Goal: Task Accomplishment & Management: Use online tool/utility

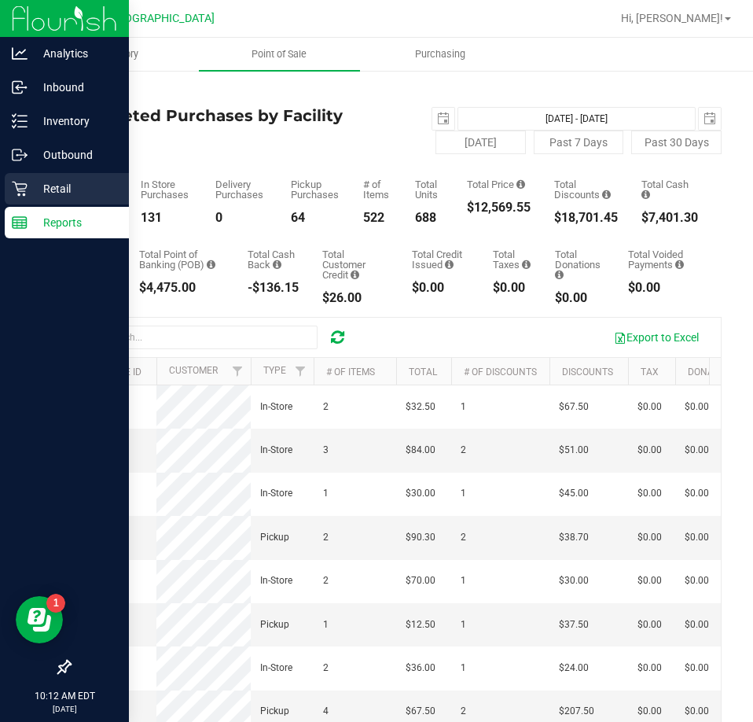
click at [60, 182] on p "Retail" at bounding box center [75, 188] width 94 height 19
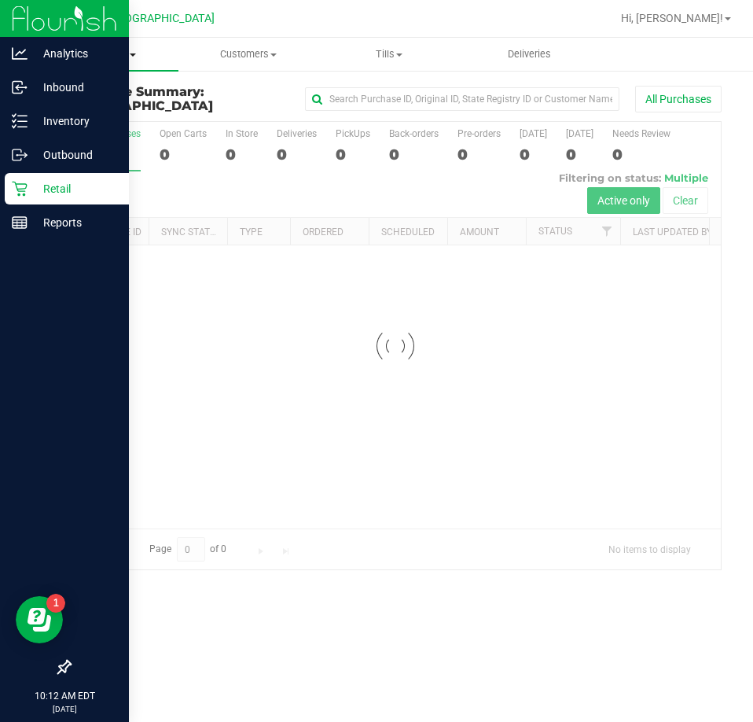
click at [122, 57] on span "Purchases" at bounding box center [108, 54] width 141 height 14
click at [95, 113] on span "Fulfillment" at bounding box center [86, 113] width 97 height 13
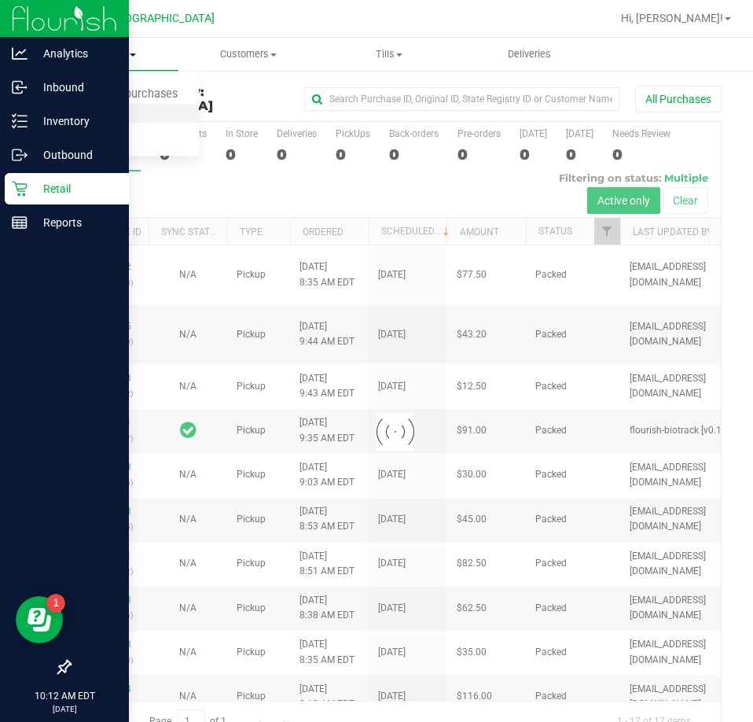
click at [95, 113] on span "Fulfillment" at bounding box center [86, 113] width 97 height 13
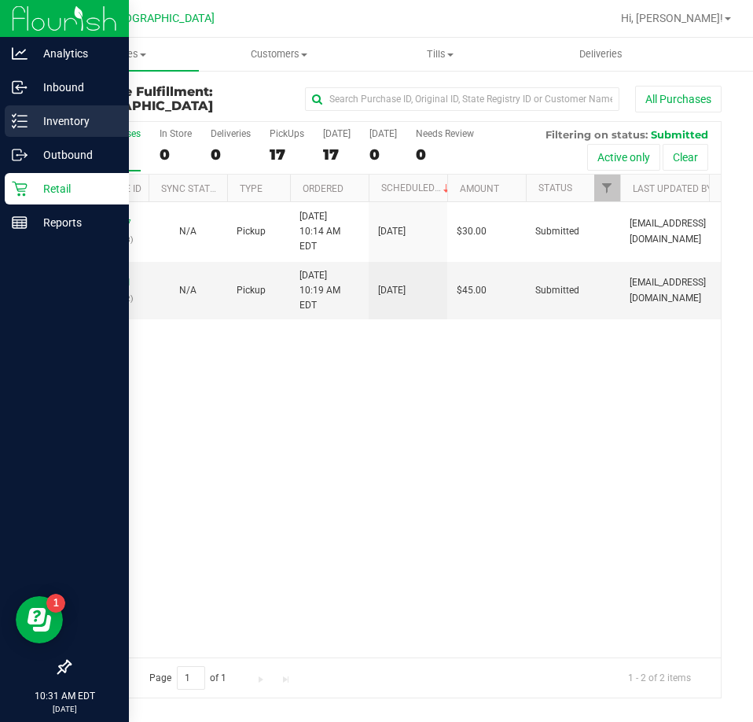
click at [62, 121] on p "Inventory" at bounding box center [75, 121] width 94 height 19
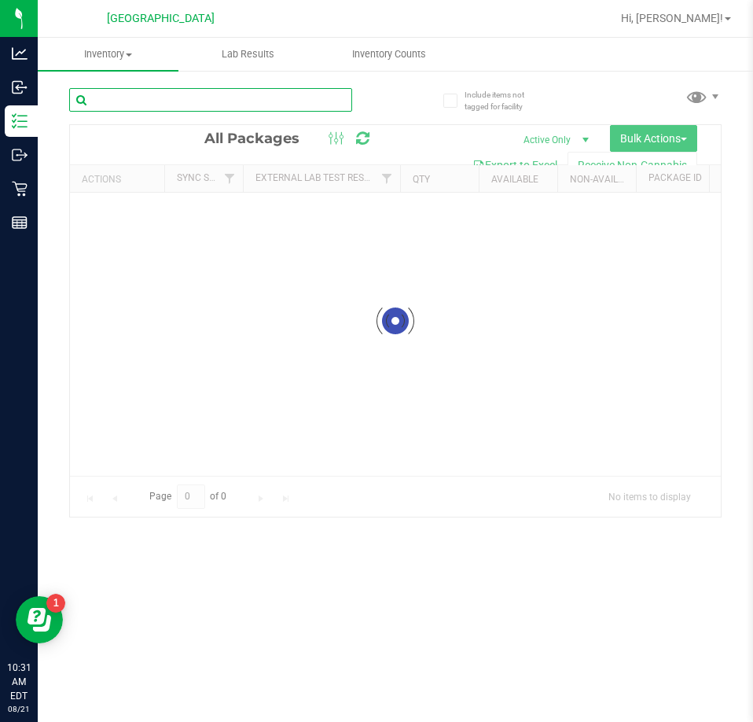
click at [156, 94] on input "text" at bounding box center [210, 100] width 283 height 24
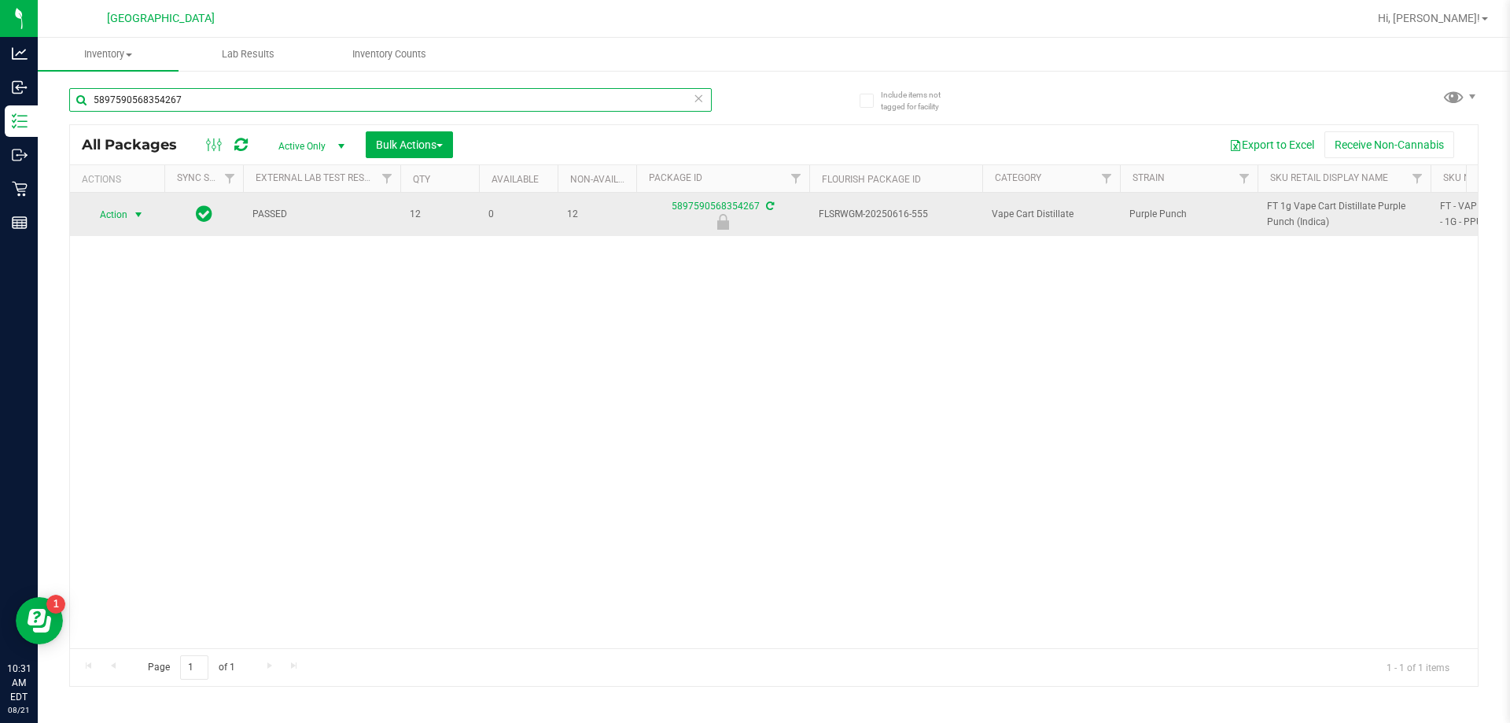
type input "5897590568354267"
click at [125, 219] on span "Action" at bounding box center [107, 215] width 42 height 22
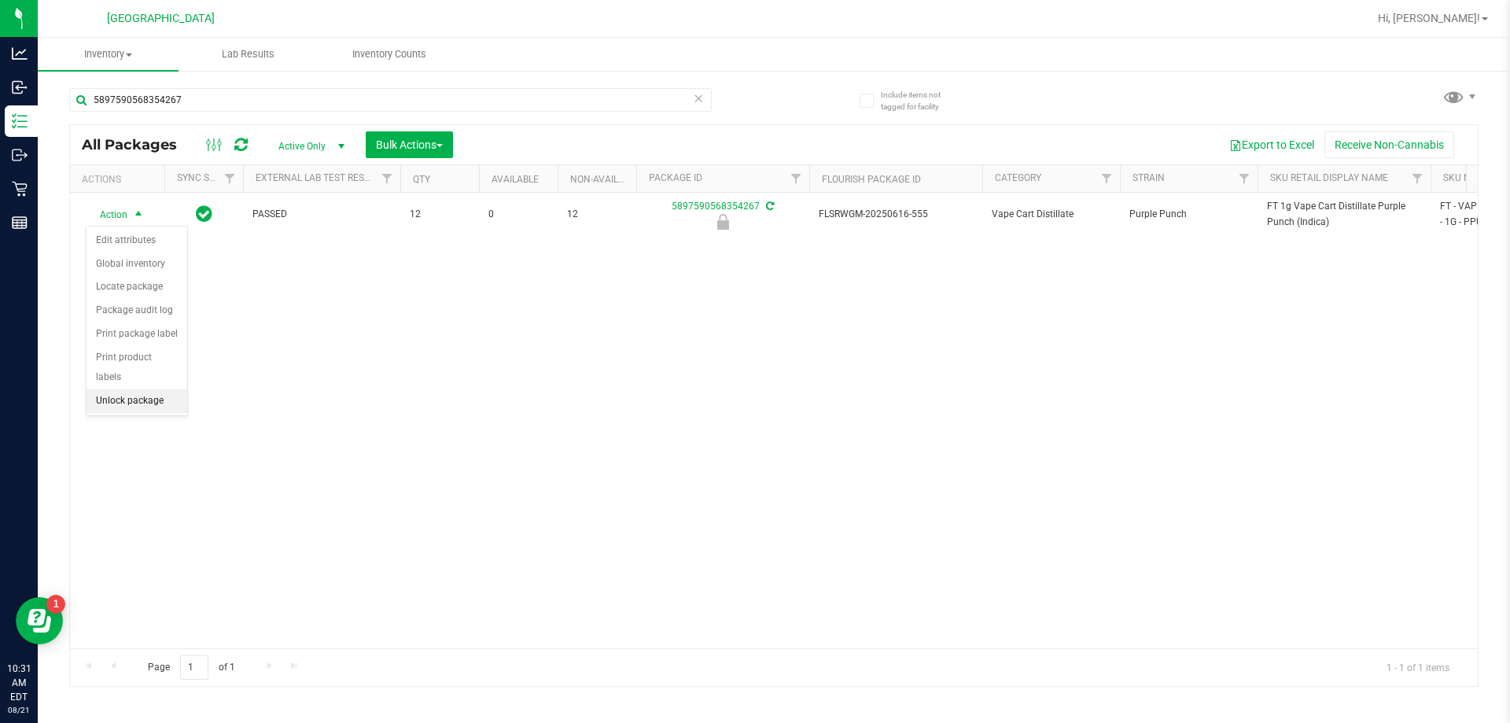
click at [152, 389] on li "Unlock package" at bounding box center [136, 401] width 101 height 24
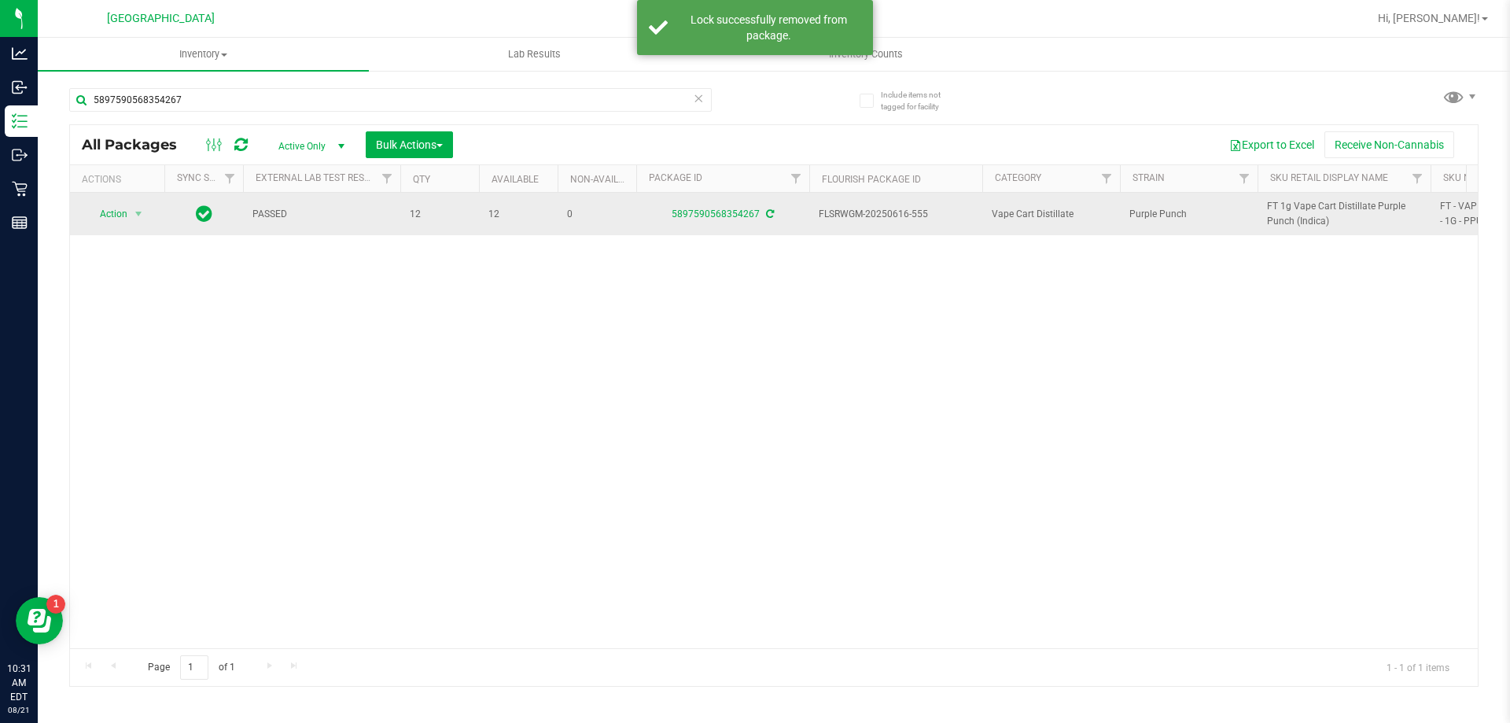
click at [752, 211] on span "FT 1g Vape Cart Distillate Purple Punch (Indica)" at bounding box center [1344, 214] width 154 height 30
copy tr "FT 1g Vape Cart Distillate Purple Punch (Indica)"
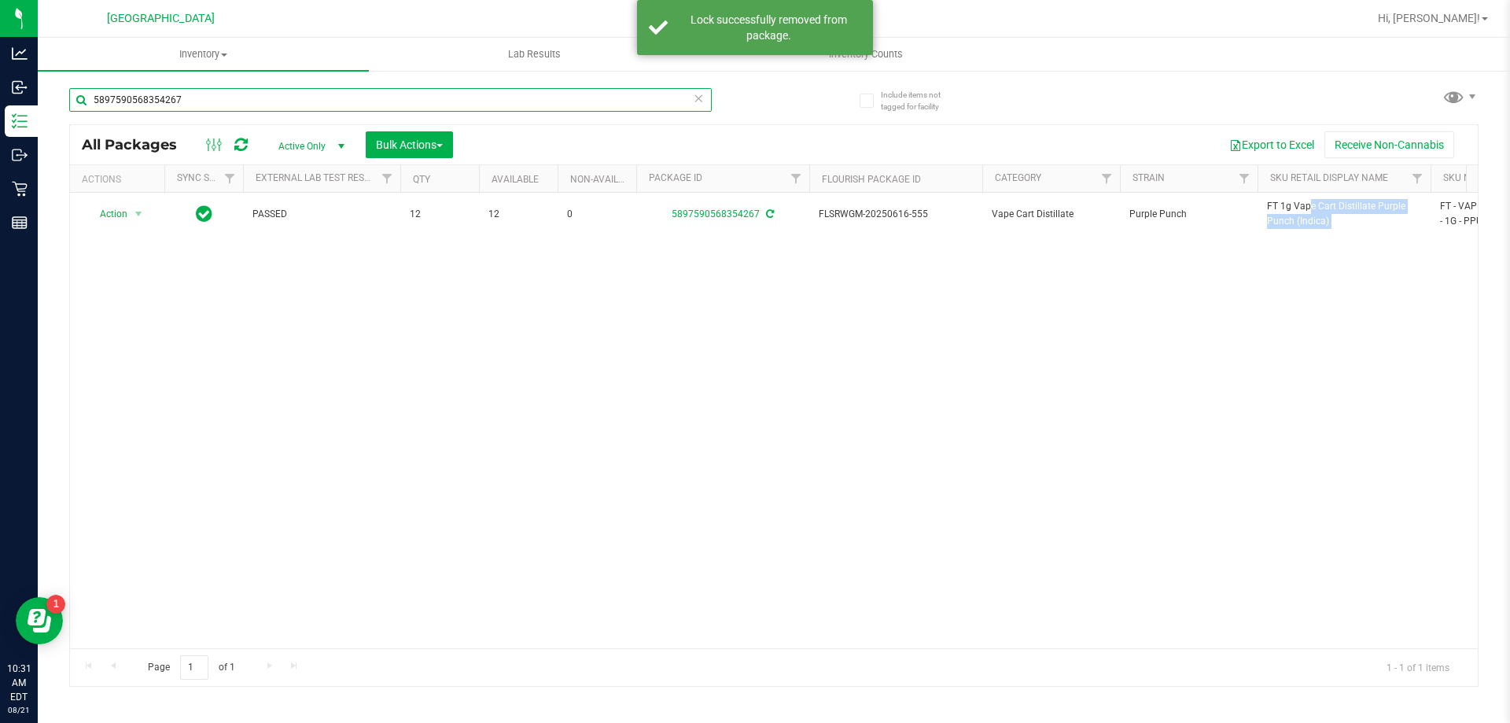
click at [337, 94] on input "5897590568354267" at bounding box center [390, 100] width 642 height 24
paste input "FT 1g Vape Cart Distillate Purple Punch (Indica)"
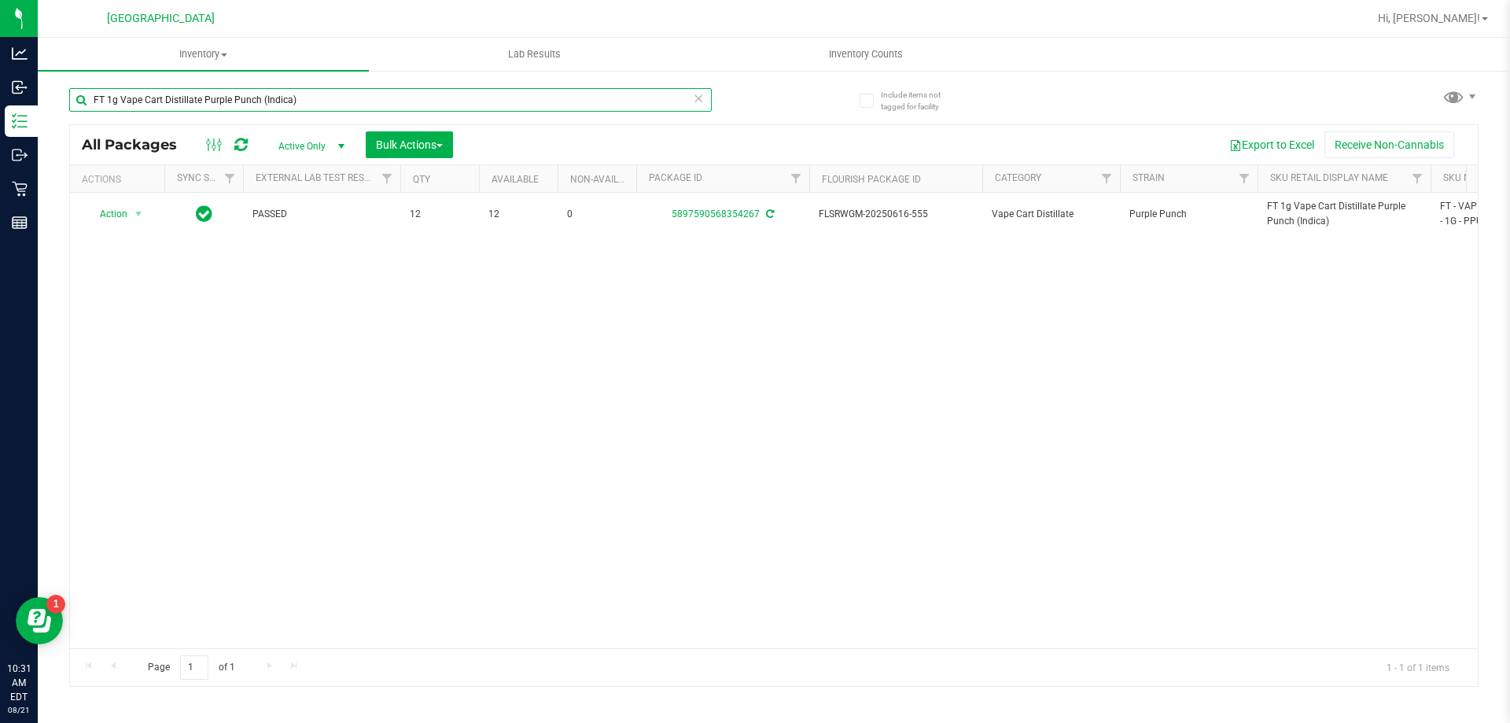
click at [344, 94] on input "FT 1g Vape Cart Distillate Purple Punch (Indica)" at bounding box center [390, 100] width 642 height 24
type input "4820363074789481"
drag, startPoint x: 117, startPoint y: 217, endPoint x: 123, endPoint y: 230, distance: 14.1
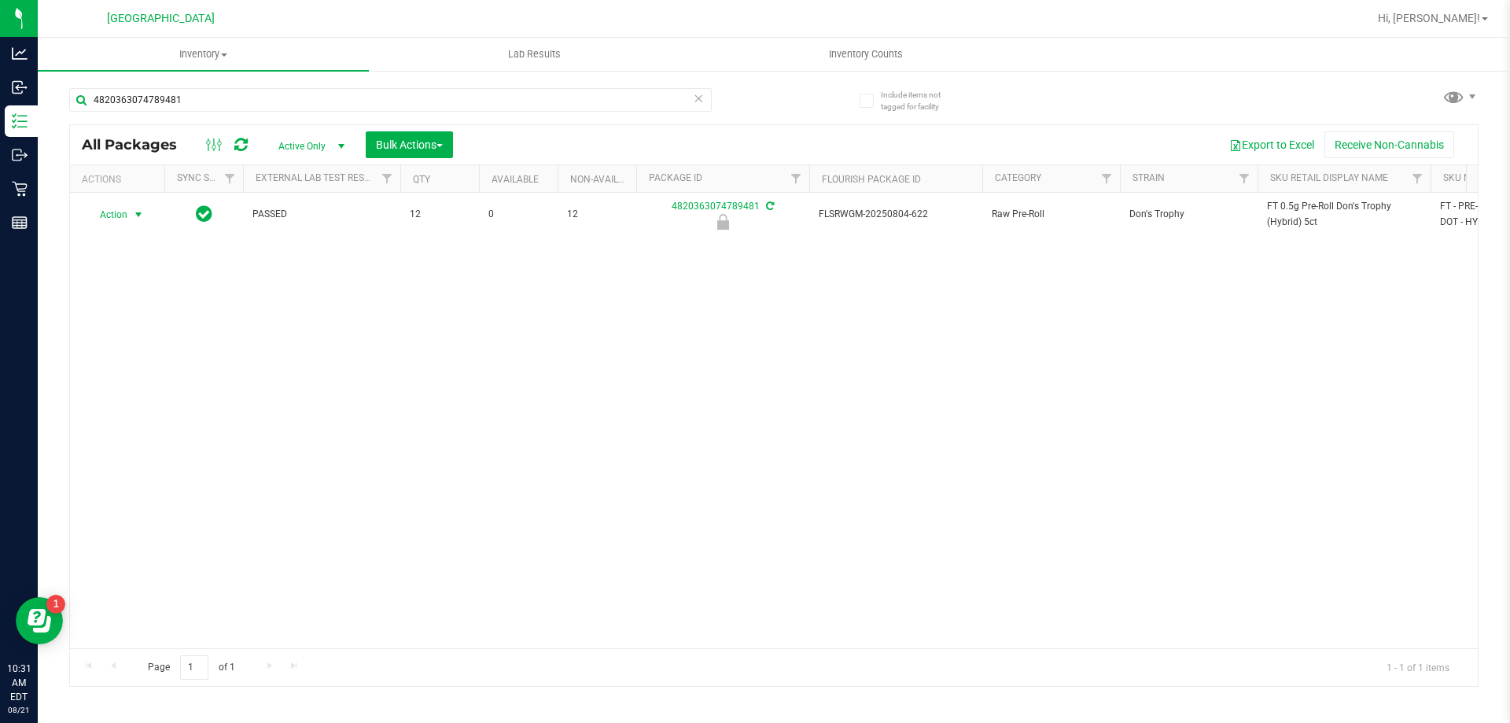
click at [118, 215] on span "Action" at bounding box center [107, 215] width 42 height 22
click at [148, 389] on li "Unlock package" at bounding box center [136, 401] width 101 height 24
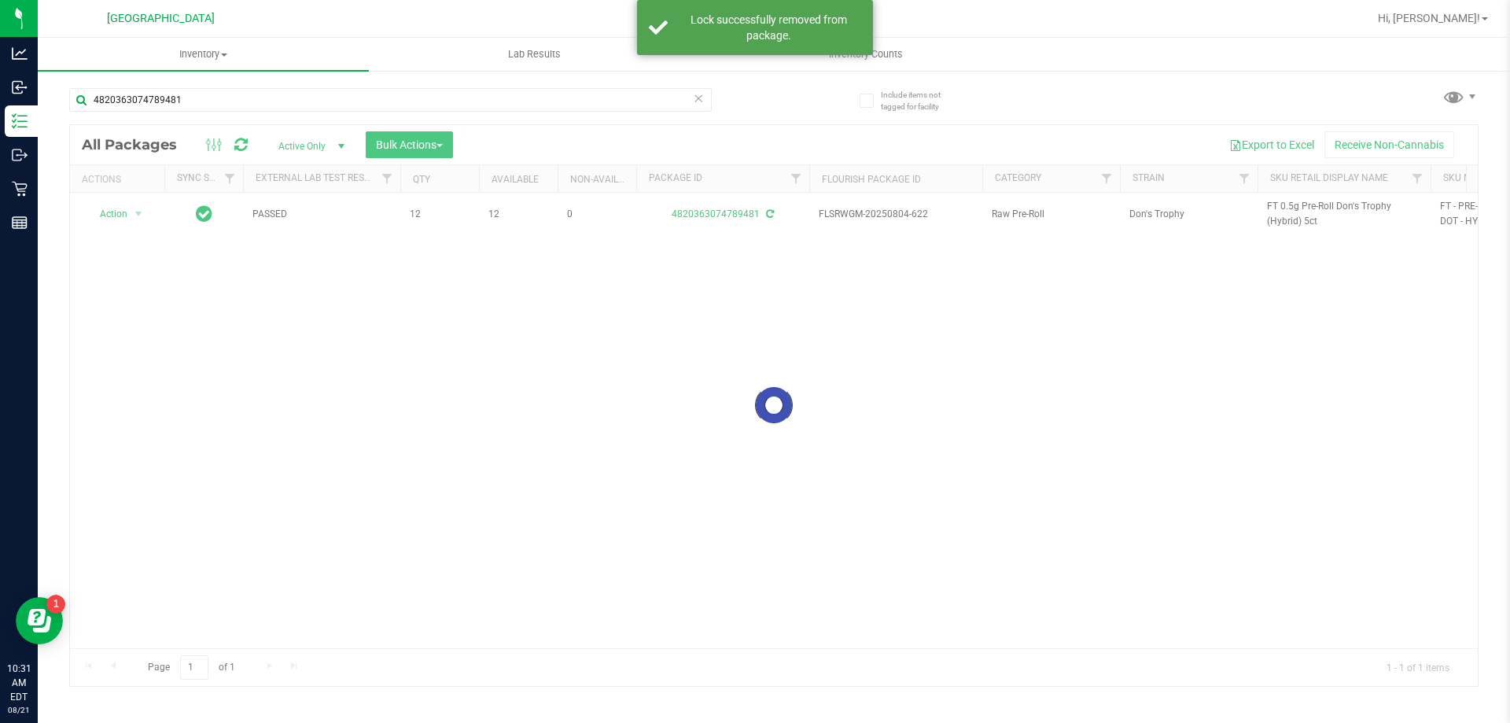
click at [752, 207] on div at bounding box center [773, 405] width 1407 height 561
click at [752, 207] on span "FT 0.5g Pre-Roll Don's Trophy (Hybrid) 5ct" at bounding box center [1344, 214] width 154 height 30
copy tr "FT 0.5g Pre-Roll Don's Trophy (Hybrid) 5ct"
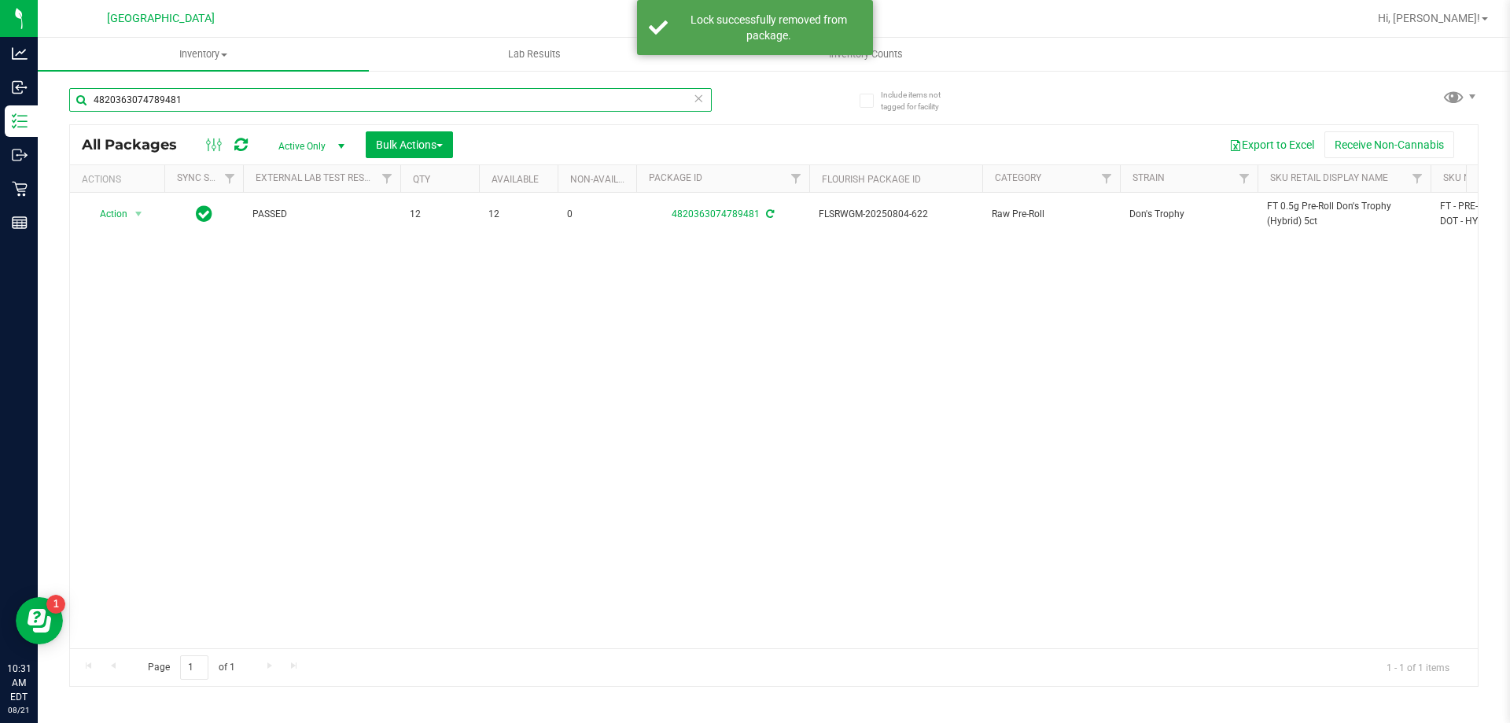
click at [302, 95] on input "4820363074789481" at bounding box center [390, 100] width 642 height 24
paste input "FT 0.5g Pre-Roll Don's Trophy (Hybrid) 5ct"
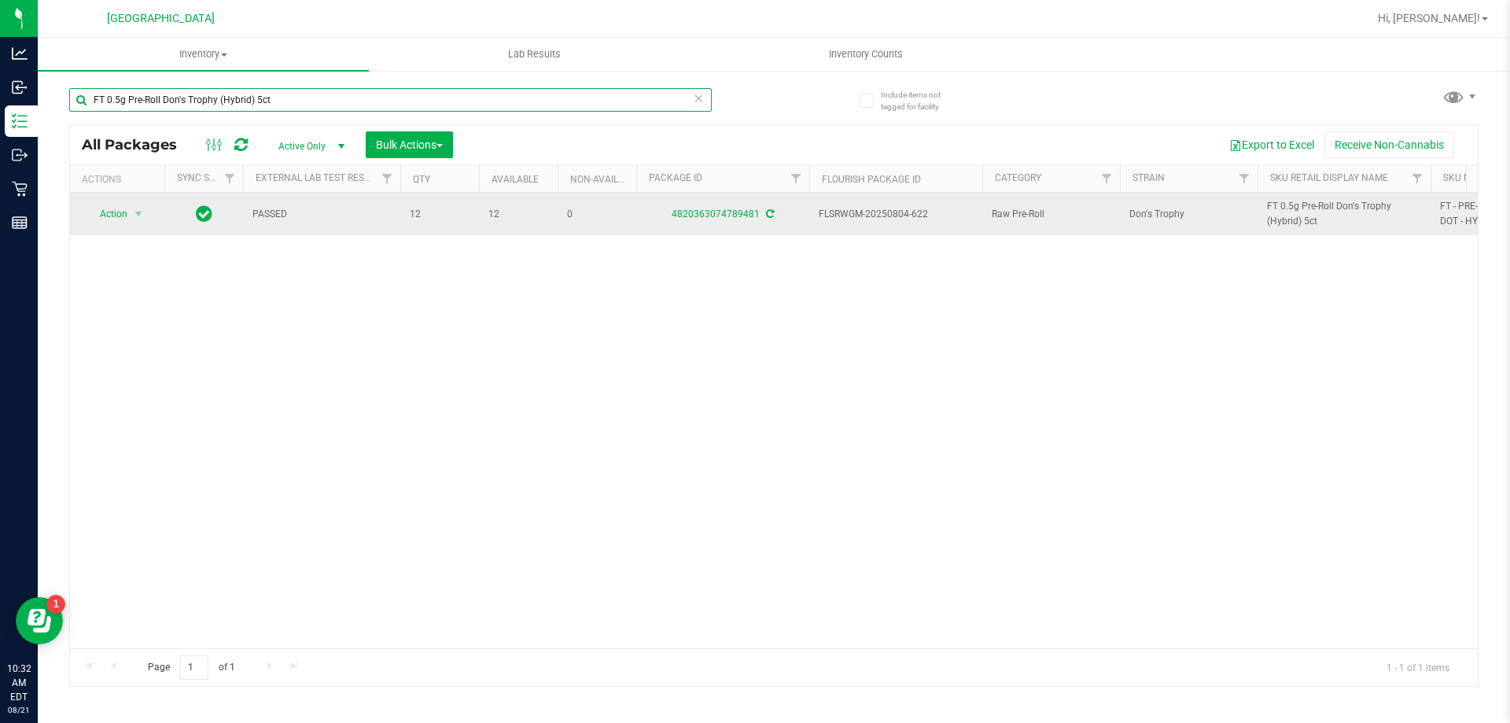
type input "FT 0.5g Pre-Roll Don's Trophy (Hybrid) 5ct"
